Goal: Transaction & Acquisition: Purchase product/service

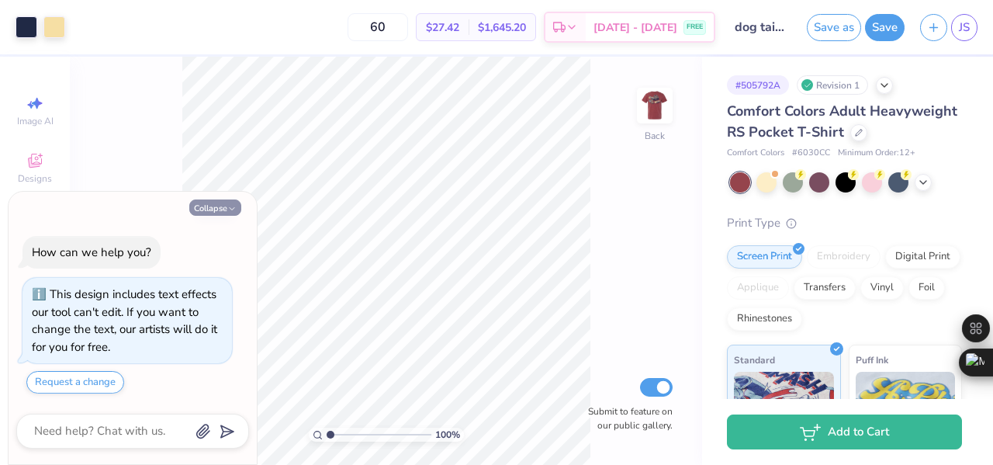
click at [223, 203] on button "Collapse" at bounding box center [215, 207] width 52 height 16
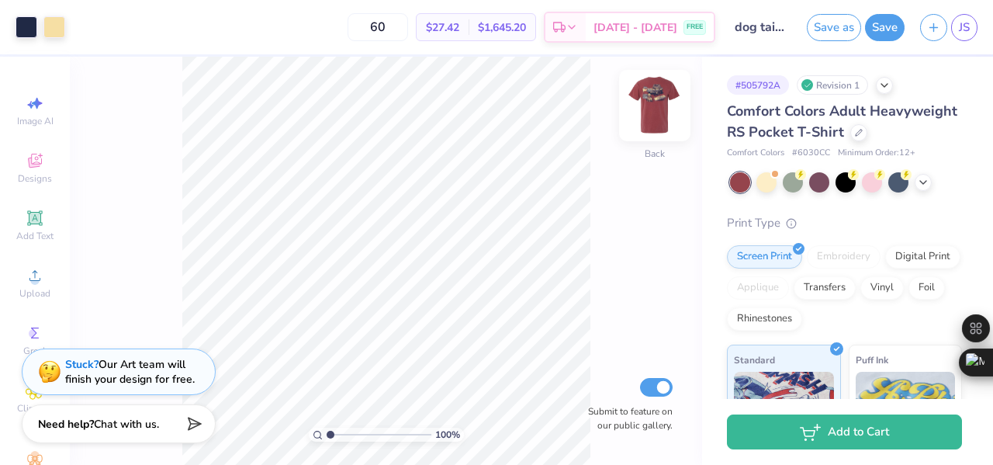
click at [640, 114] on img at bounding box center [655, 105] width 62 height 62
click at [653, 116] on img at bounding box center [655, 105] width 62 height 62
click at [649, 105] on img at bounding box center [655, 105] width 62 height 62
click at [674, 118] on div at bounding box center [654, 105] width 71 height 71
click at [667, 118] on img at bounding box center [655, 105] width 62 height 62
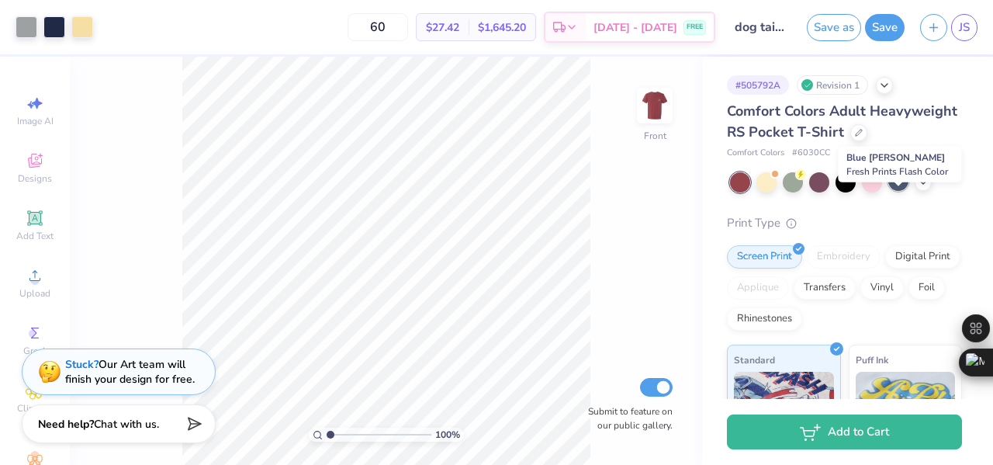
click at [892, 191] on div at bounding box center [898, 181] width 20 height 20
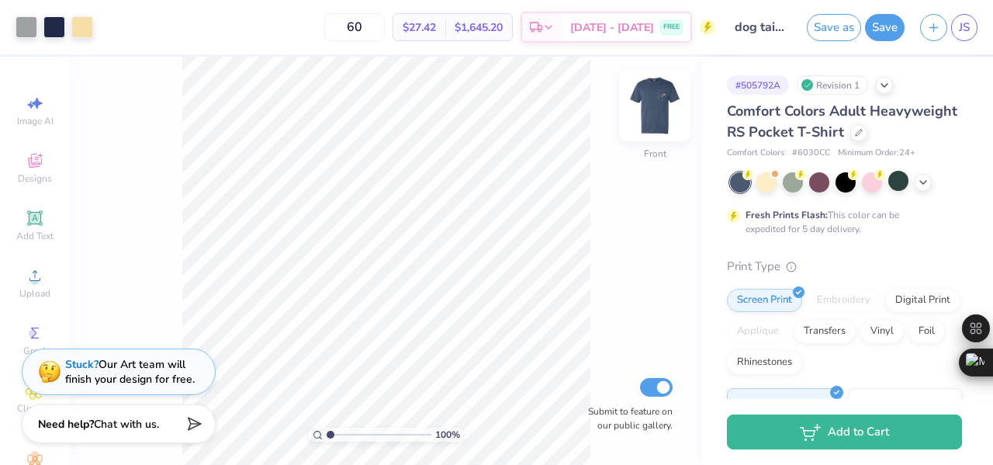
click at [661, 112] on img at bounding box center [655, 105] width 62 height 62
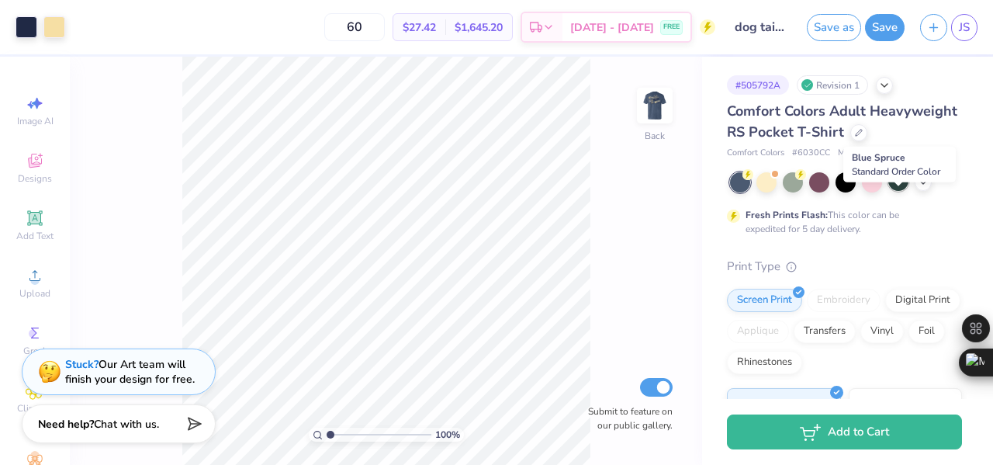
click at [906, 191] on div at bounding box center [898, 181] width 20 height 20
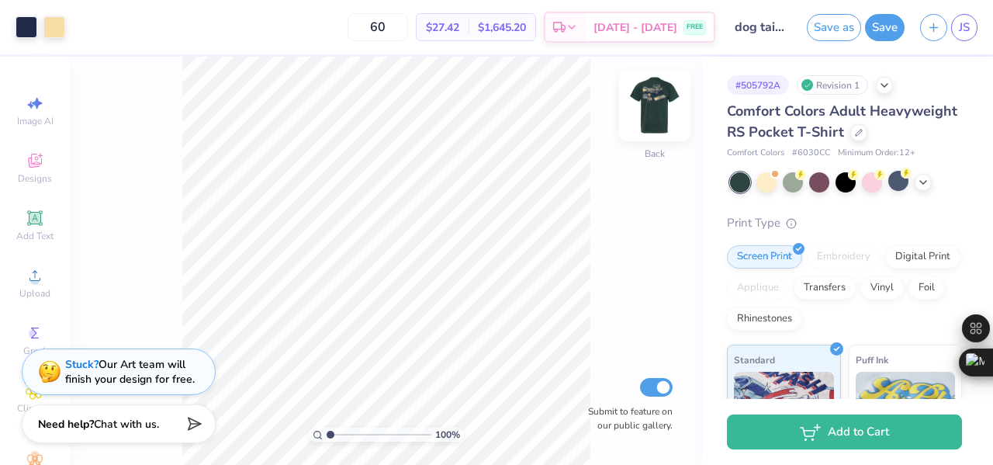
click at [664, 116] on img at bounding box center [655, 105] width 62 height 62
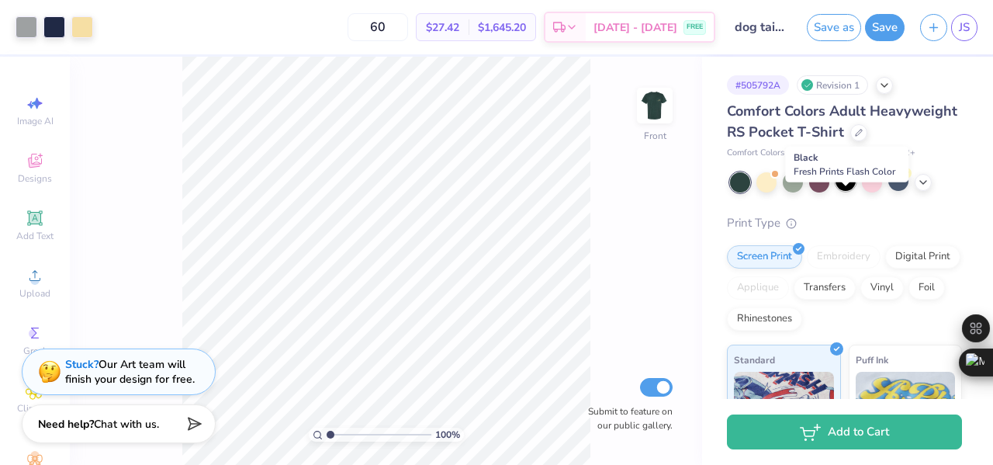
click at [853, 191] on div at bounding box center [846, 181] width 20 height 20
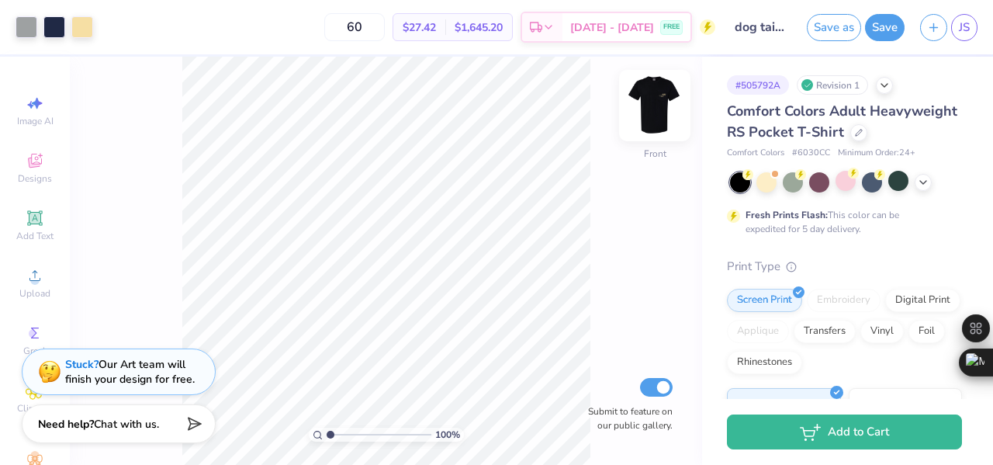
click at [664, 117] on img at bounding box center [655, 105] width 62 height 62
click at [931, 189] on div at bounding box center [923, 180] width 17 height 17
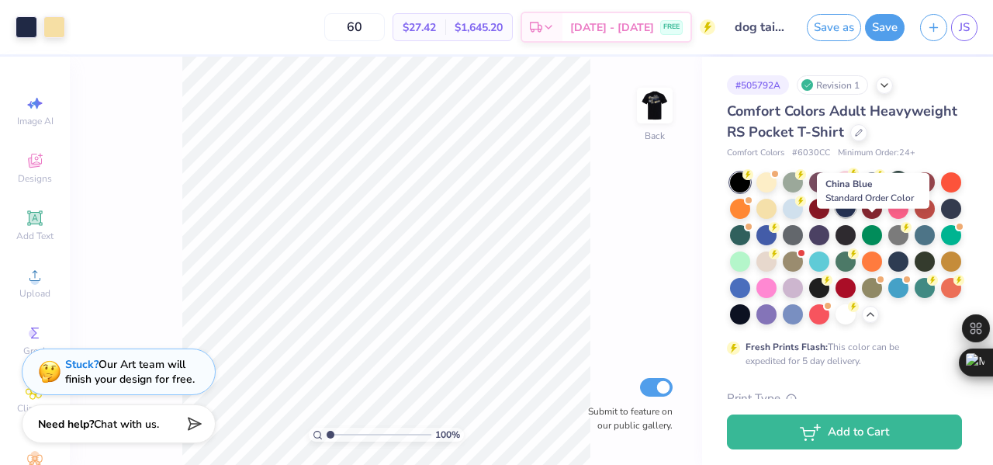
click at [856, 217] on div at bounding box center [846, 207] width 20 height 20
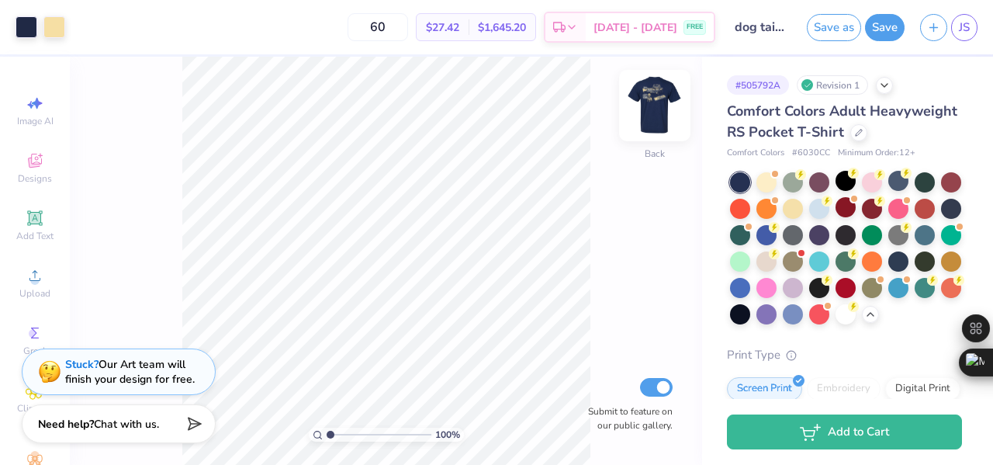
click at [672, 113] on img at bounding box center [655, 105] width 62 height 62
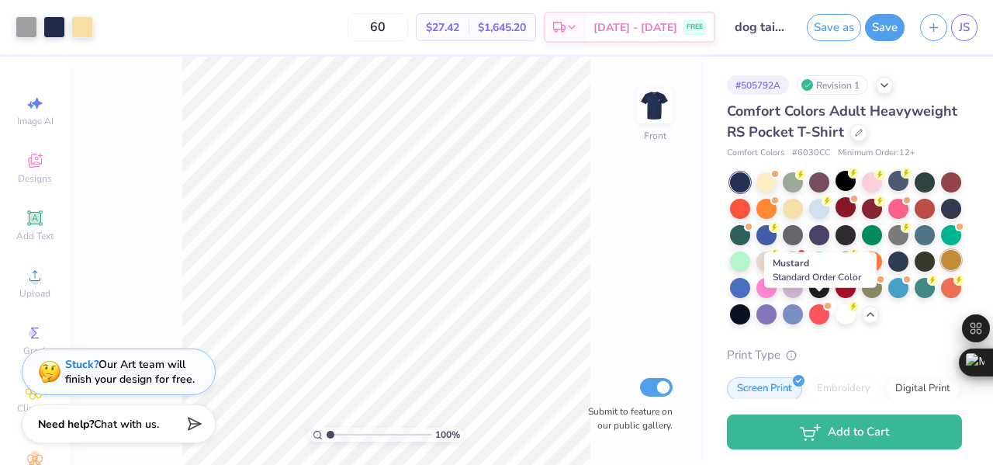
click at [941, 270] on div at bounding box center [951, 260] width 20 height 20
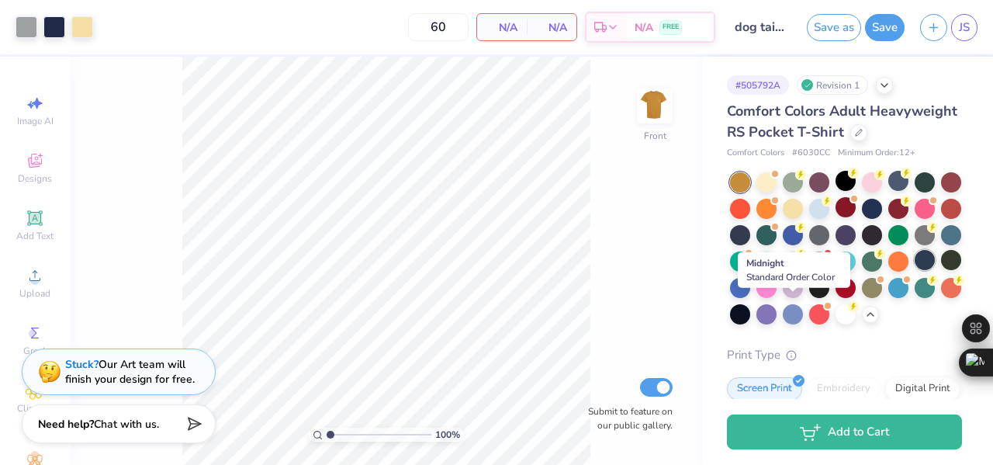
click at [915, 270] on div at bounding box center [925, 260] width 20 height 20
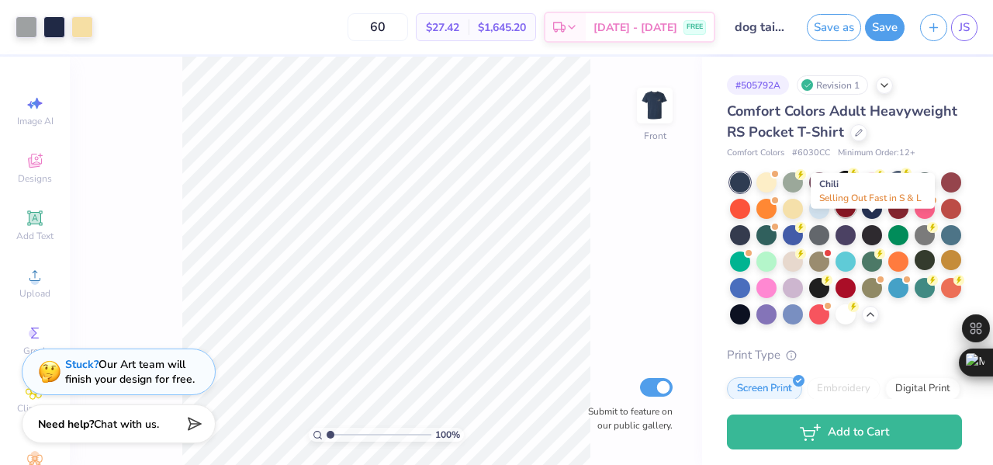
click at [856, 217] on div at bounding box center [846, 207] width 20 height 20
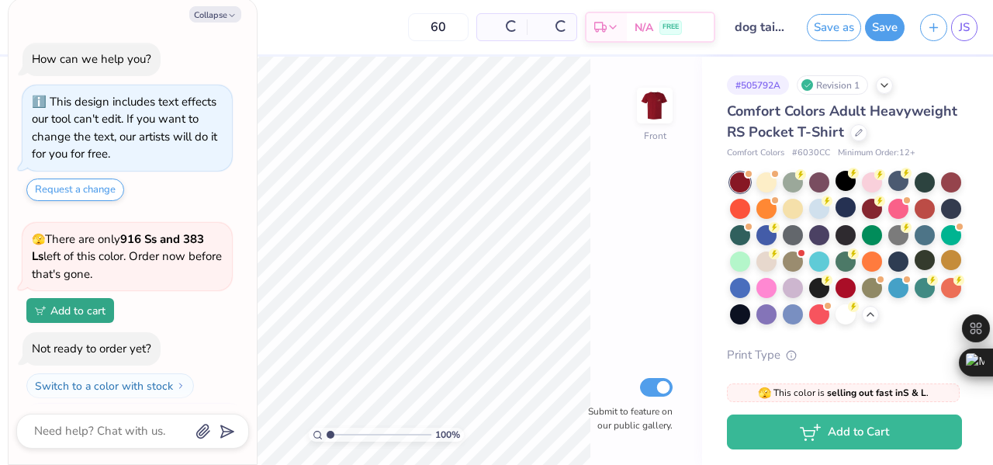
type textarea "x"
